Goal: Find specific page/section: Find specific page/section

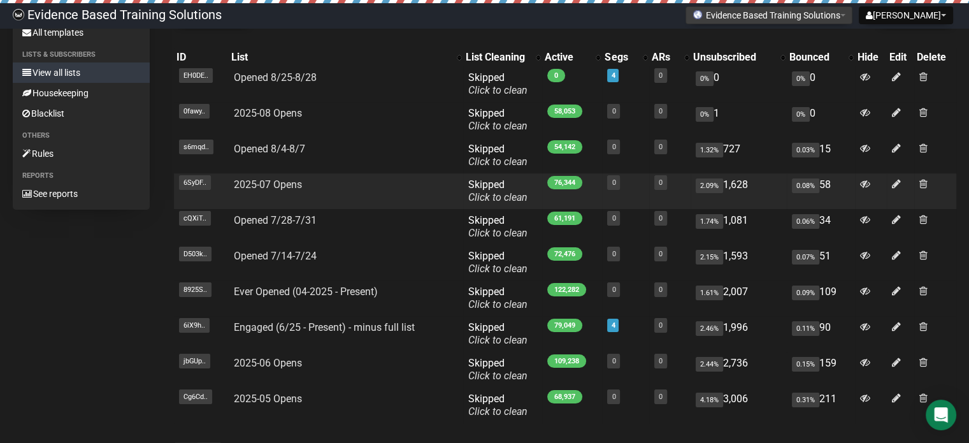
scroll to position [127, 0]
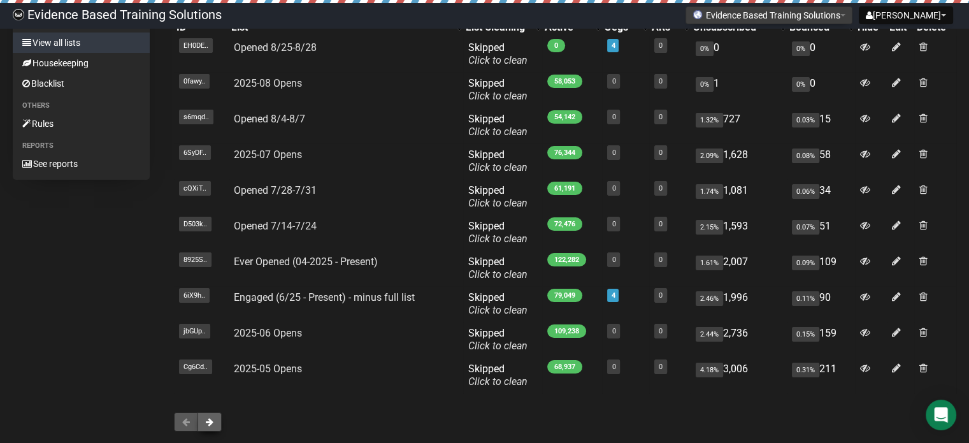
click at [219, 420] on button at bounding box center [210, 421] width 24 height 19
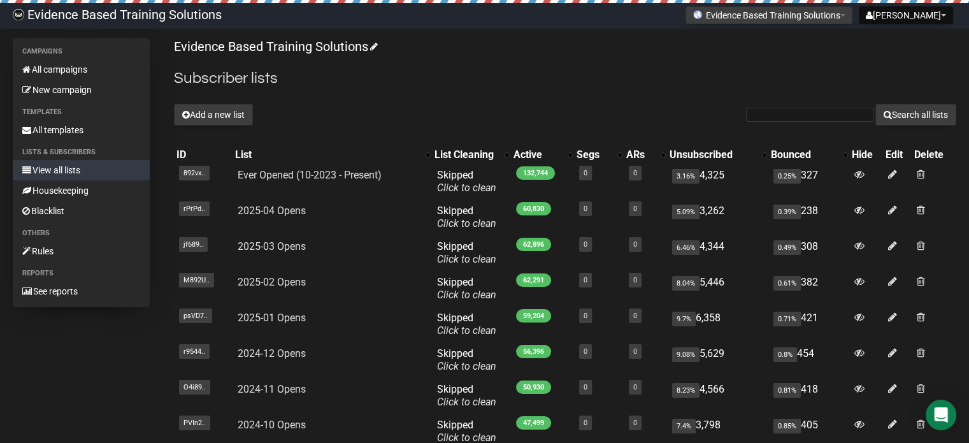
click at [54, 171] on link "View all lists" at bounding box center [81, 170] width 137 height 20
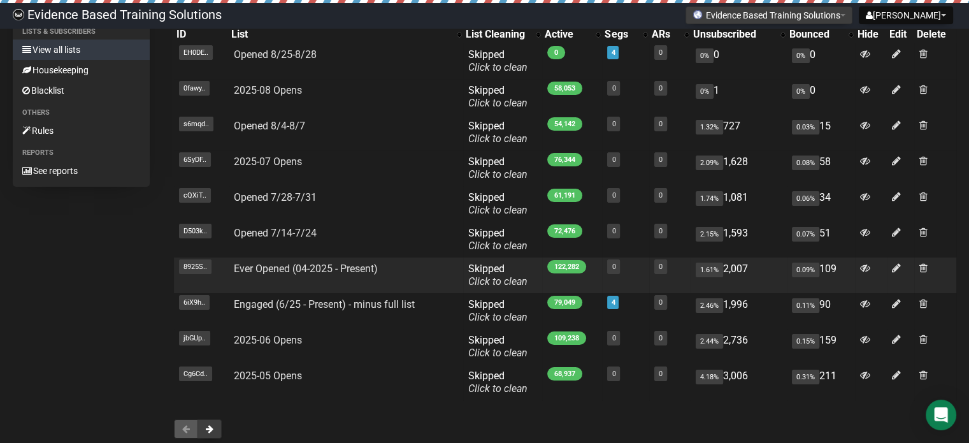
scroll to position [130, 0]
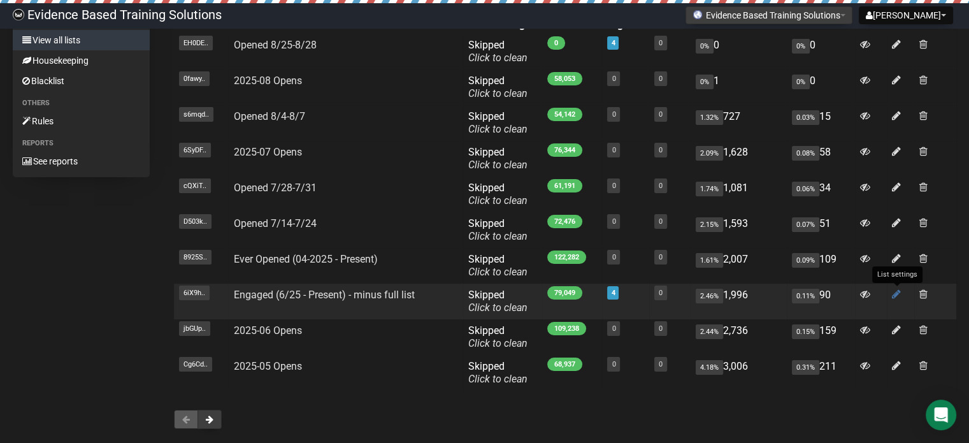
click at [895, 295] on icon at bounding box center [896, 294] width 9 height 11
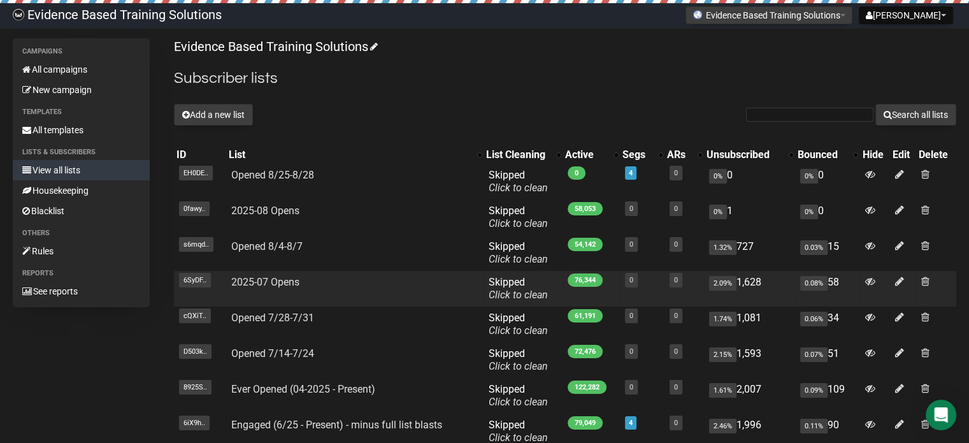
scroll to position [197, 0]
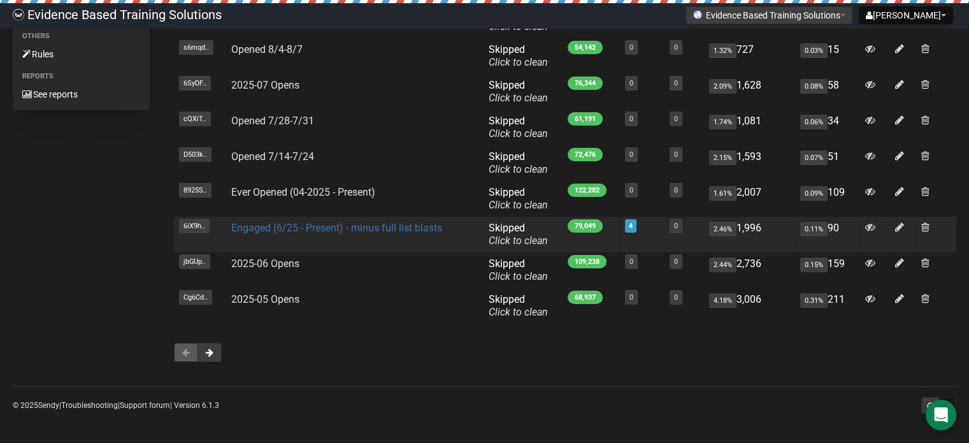
click at [311, 229] on link "Engaged (6/25 - Present) - minus full list blasts" at bounding box center [336, 228] width 211 height 12
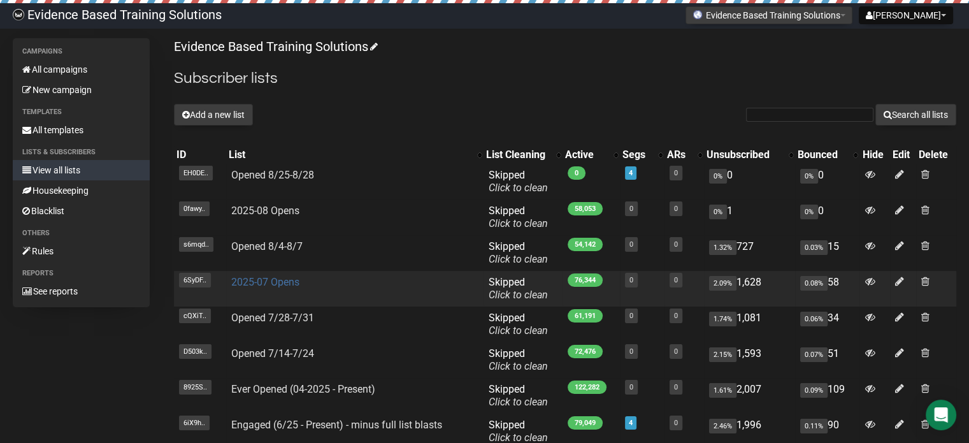
click at [268, 284] on link "2025-07 Opens" at bounding box center [265, 282] width 68 height 12
